Goal: Task Accomplishment & Management: Manage account settings

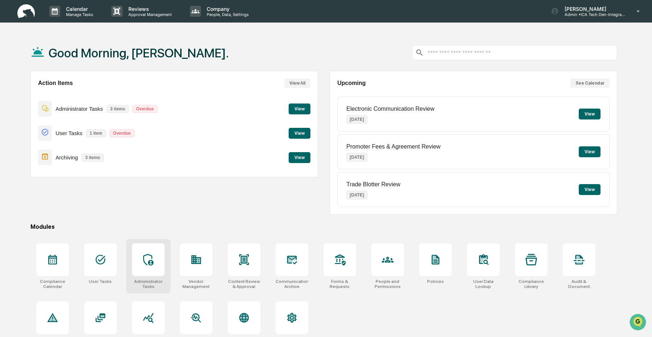
click at [149, 267] on div at bounding box center [148, 259] width 33 height 33
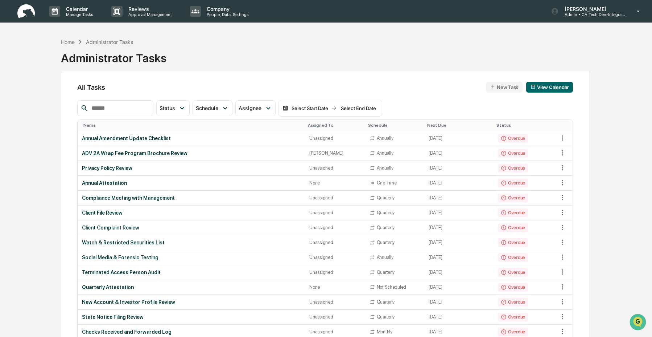
click at [436, 127] on div "Next Due" at bounding box center [458, 125] width 63 height 5
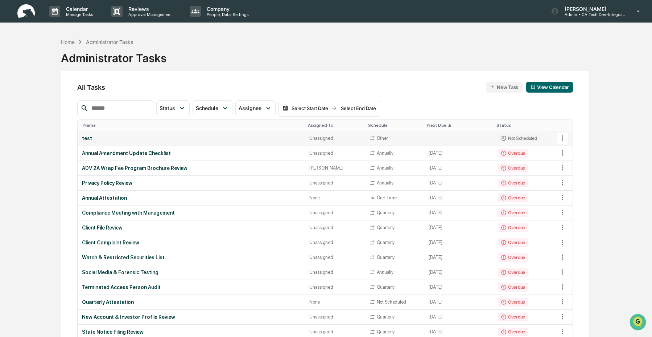
click at [564, 138] on icon at bounding box center [562, 138] width 8 height 8
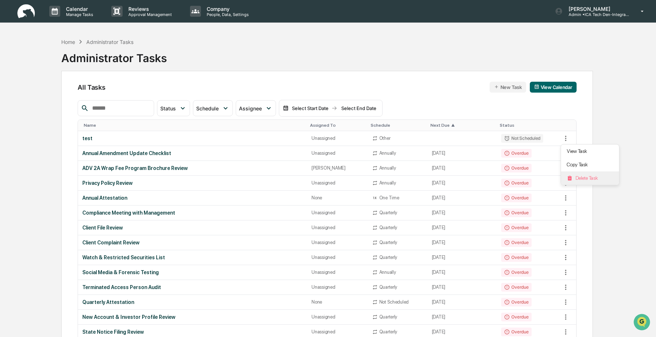
click at [578, 178] on li "Delete Task" at bounding box center [590, 177] width 58 height 13
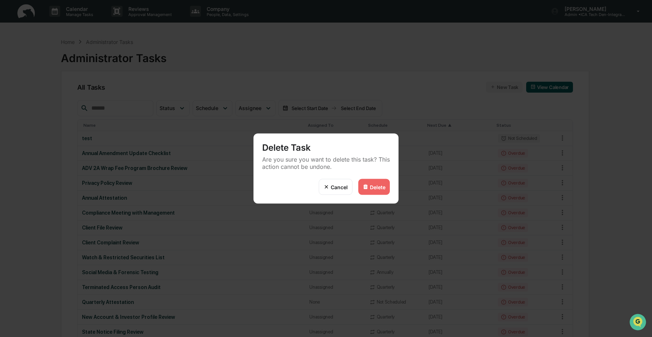
click at [366, 191] on div "Delete" at bounding box center [374, 187] width 32 height 16
click at [368, 187] on img at bounding box center [366, 187] width 6 height 6
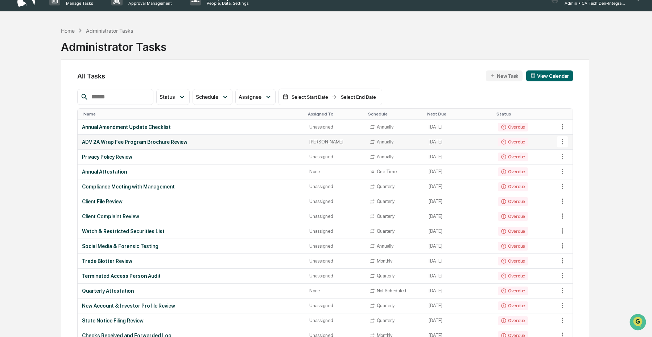
scroll to position [12, 0]
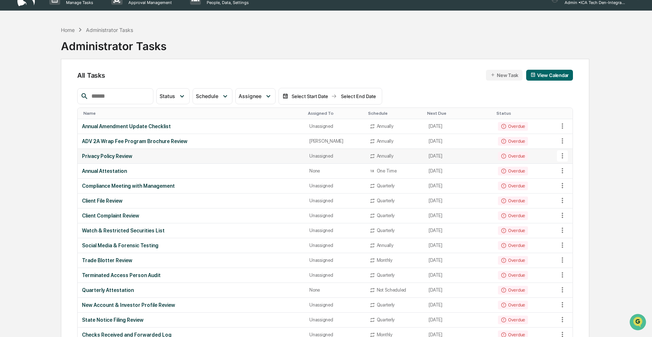
click at [199, 155] on div "Privacy Policy Review" at bounding box center [191, 156] width 219 height 6
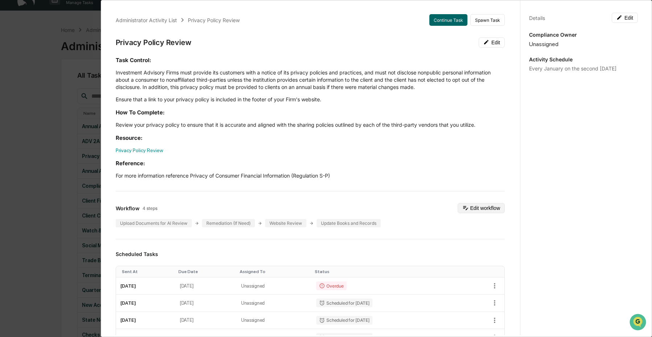
click at [462, 205] on icon at bounding box center [465, 207] width 7 height 7
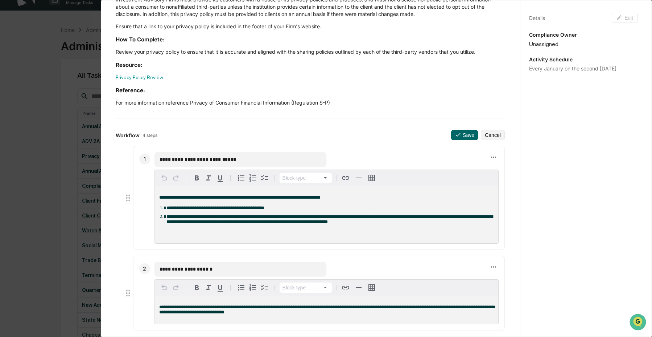
scroll to position [62, 0]
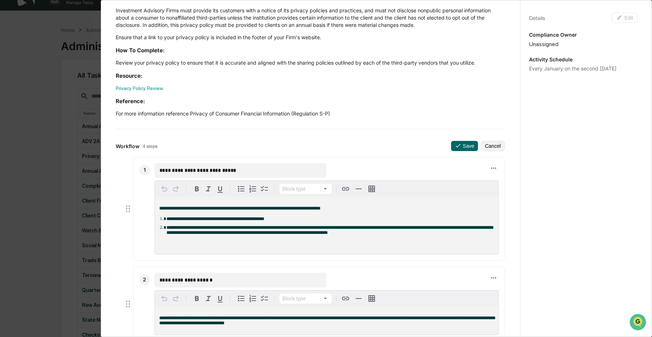
click at [88, 77] on div "Administrator Activity List Privacy Policy Review Continue Task Spawn Task Priv…" at bounding box center [326, 168] width 652 height 337
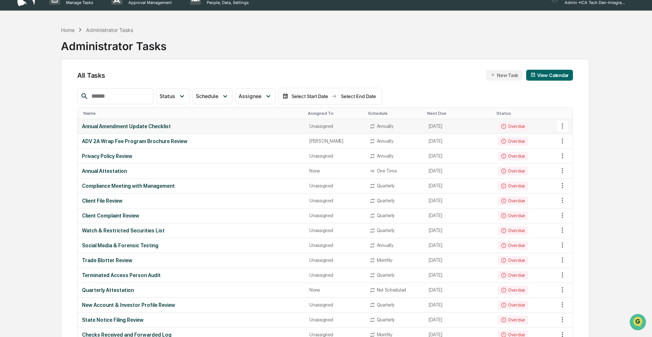
click at [430, 127] on td "January 6, 2025" at bounding box center [458, 126] width 69 height 15
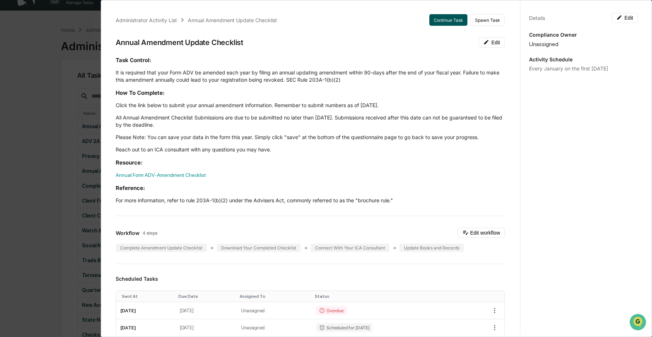
click at [447, 18] on button "Continue Task" at bounding box center [448, 20] width 38 height 12
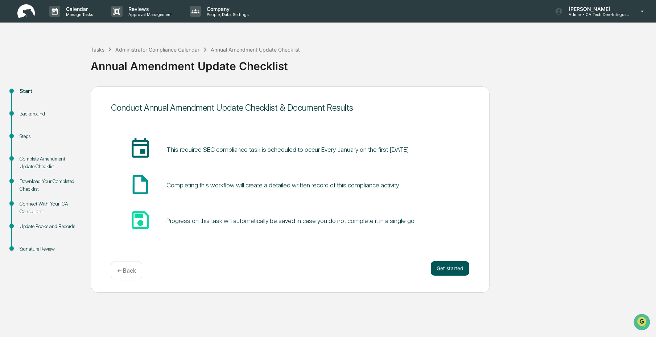
click at [450, 266] on button "Get started" at bounding box center [450, 268] width 38 height 15
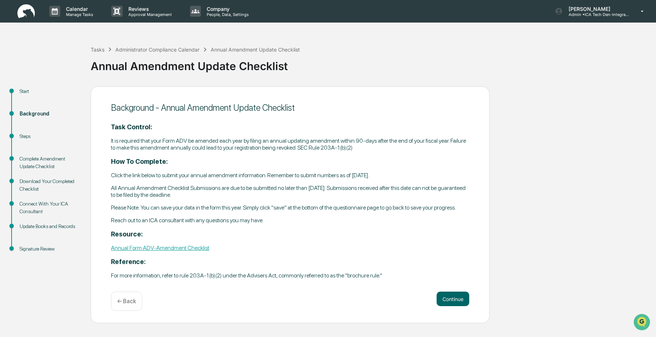
click at [43, 161] on div "Complete Amendment Update Checklist" at bounding box center [49, 162] width 59 height 15
click at [18, 139] on div "Steps" at bounding box center [49, 144] width 71 height 22
click at [22, 138] on div "Steps" at bounding box center [49, 136] width 59 height 8
click at [23, 138] on div "Steps" at bounding box center [49, 136] width 59 height 8
click at [449, 297] on button "Continue" at bounding box center [453, 298] width 33 height 15
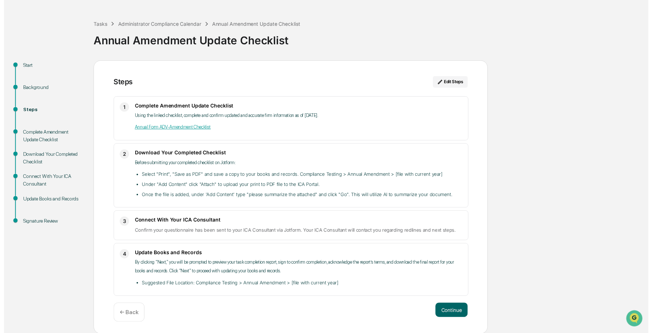
scroll to position [26, 0]
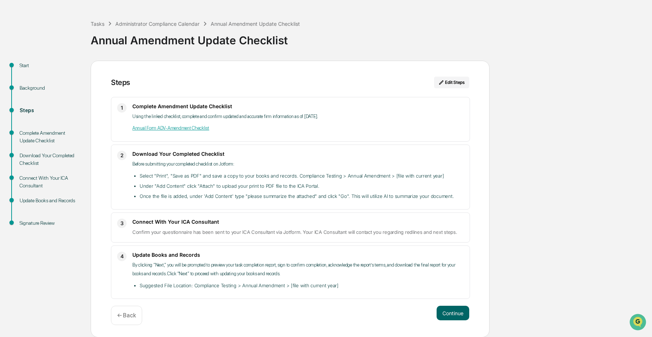
click at [460, 305] on div "Steps Edit Steps 1 Complete Amendment Update Checklist Using the linked checkli…" at bounding box center [290, 199] width 399 height 277
click at [459, 308] on button "Continue" at bounding box center [453, 312] width 33 height 15
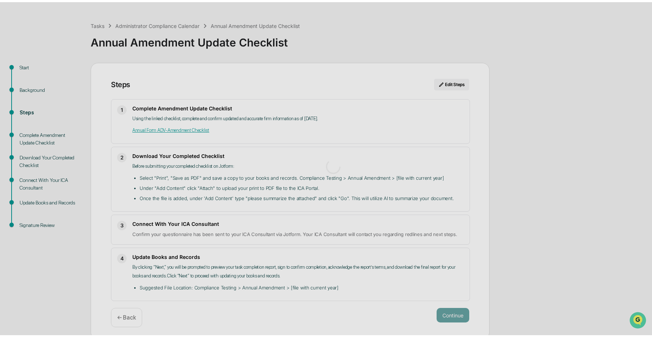
scroll to position [5, 0]
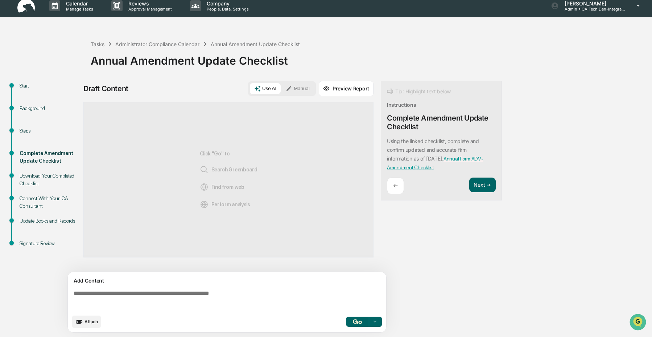
click at [395, 186] on p "←" at bounding box center [395, 185] width 5 height 7
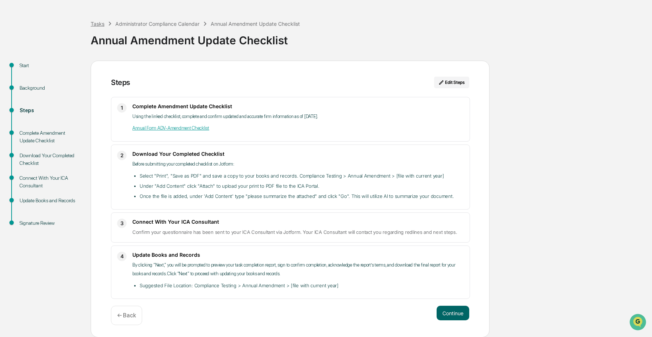
click at [94, 25] on div "Tasks" at bounding box center [98, 24] width 14 height 6
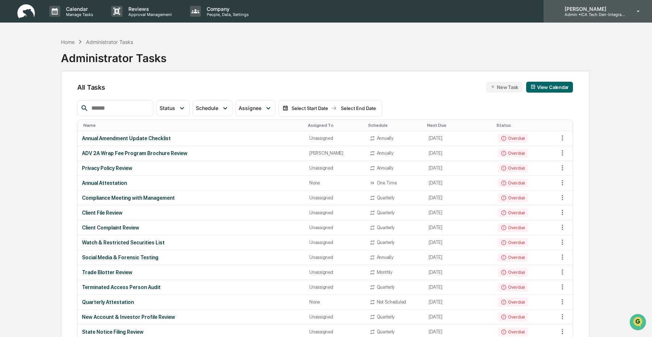
click at [580, 15] on p "Admin • ICA Tech Den-Integrated Compliance Advisors" at bounding box center [592, 14] width 67 height 5
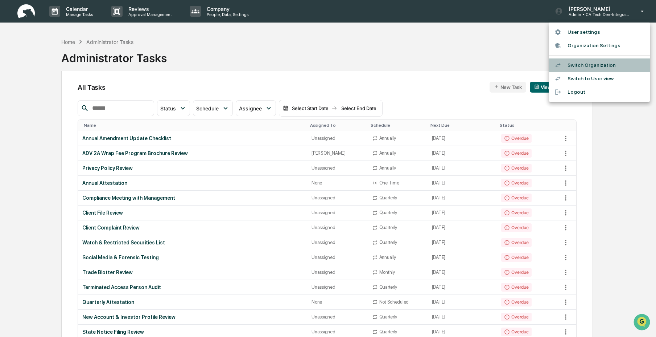
click at [572, 67] on li "Switch Organization" at bounding box center [600, 64] width 102 height 13
